Goal: Use online tool/utility: Utilize a website feature to perform a specific function

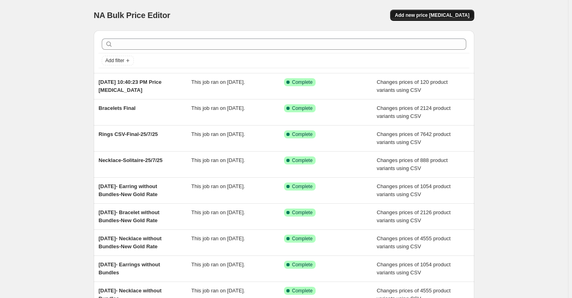
click at [453, 15] on span "Add new price [MEDICAL_DATA]" at bounding box center [432, 15] width 75 height 6
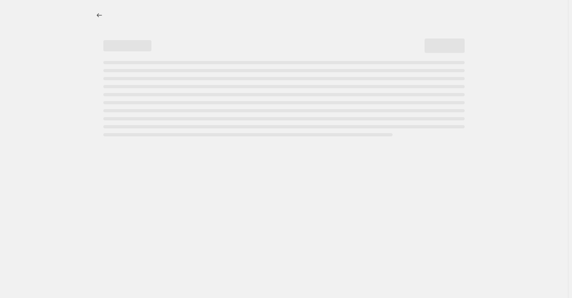
select select "percentage"
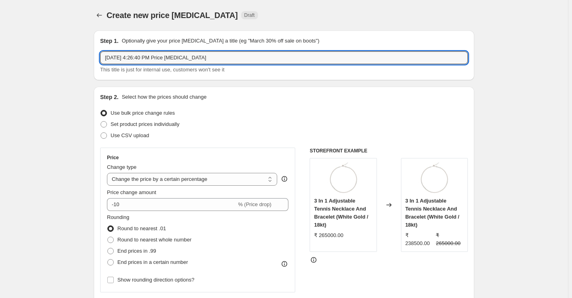
drag, startPoint x: 222, startPoint y: 60, endPoint x: 72, endPoint y: 63, distance: 150.3
click at [110, 135] on label "Use CSV upload" at bounding box center [124, 135] width 49 height 11
click at [101, 133] on input "Use CSV upload" at bounding box center [101, 132] width 0 height 0
radio input "true"
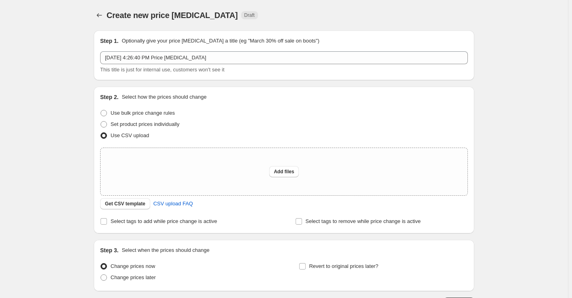
click at [143, 196] on div "Upload files Add files Get CSV template CSV upload FAQ" at bounding box center [284, 178] width 368 height 62
click at [135, 201] on span "Get CSV template" at bounding box center [125, 203] width 40 height 6
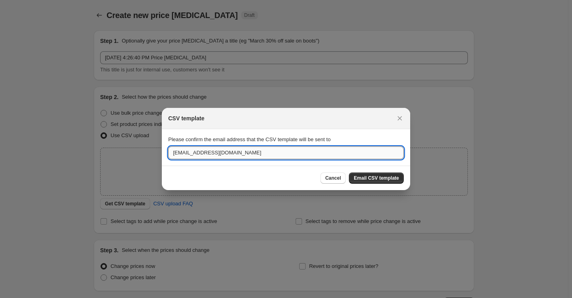
click at [234, 157] on input "[EMAIL_ADDRESS][DOMAIN_NAME]" at bounding box center [286, 152] width 236 height 13
type input "[EMAIL_ADDRESS][DOMAIN_NAME]"
click at [378, 172] on button "Email CSV template" at bounding box center [376, 177] width 55 height 11
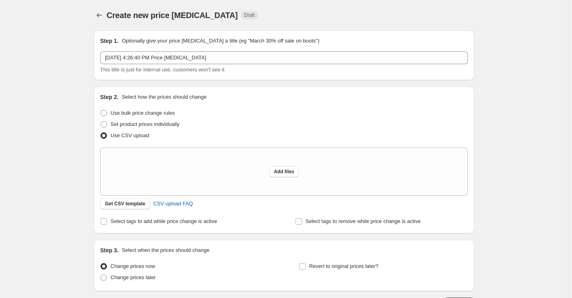
click at [42, 104] on div "Create new price [MEDICAL_DATA]. This page is ready Create new price [MEDICAL_D…" at bounding box center [284, 178] width 568 height 357
